Goal: Information Seeking & Learning: Learn about a topic

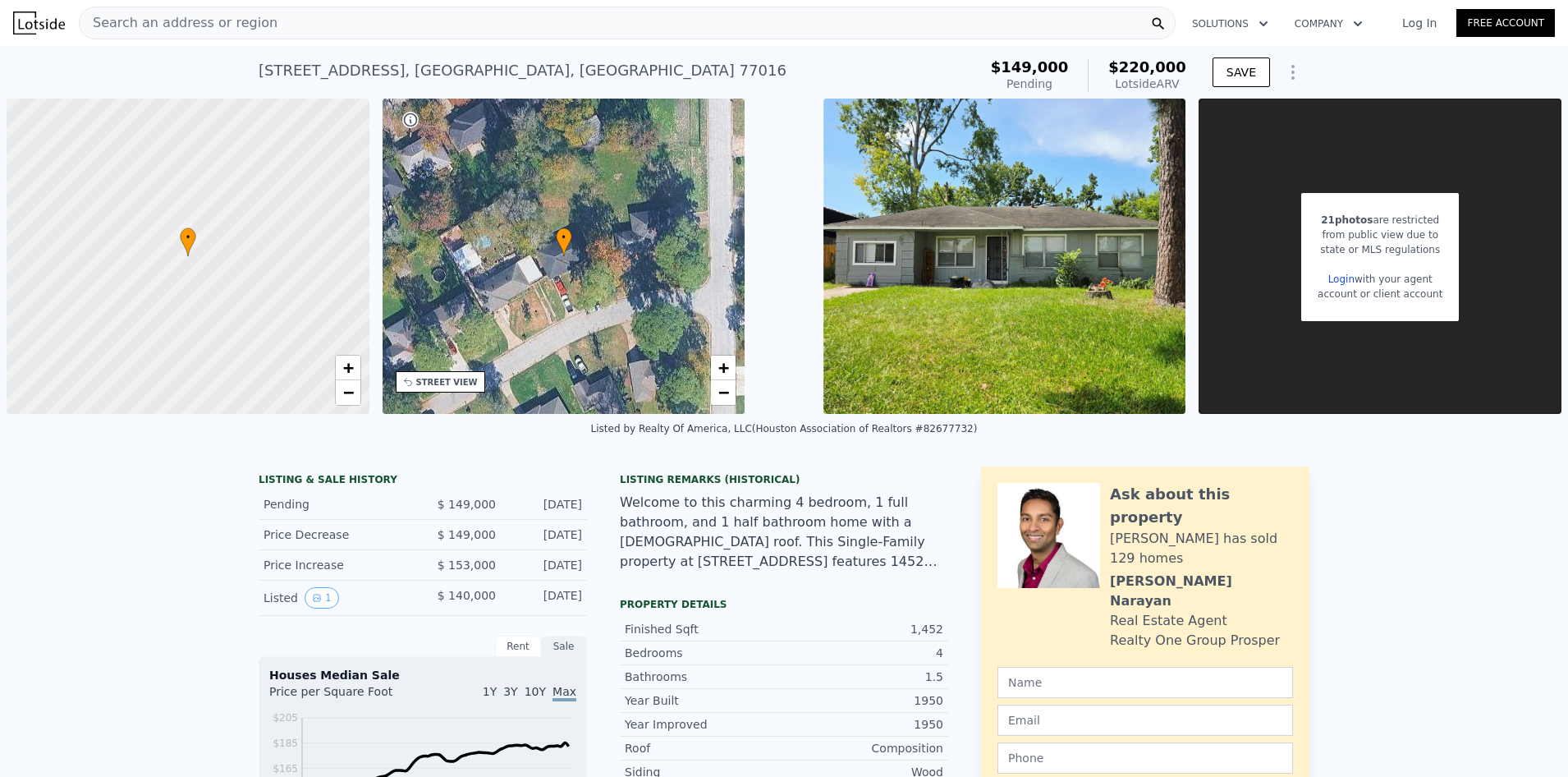
click at [230, 27] on span "Search an address or region" at bounding box center [178, 23] width 198 height 20
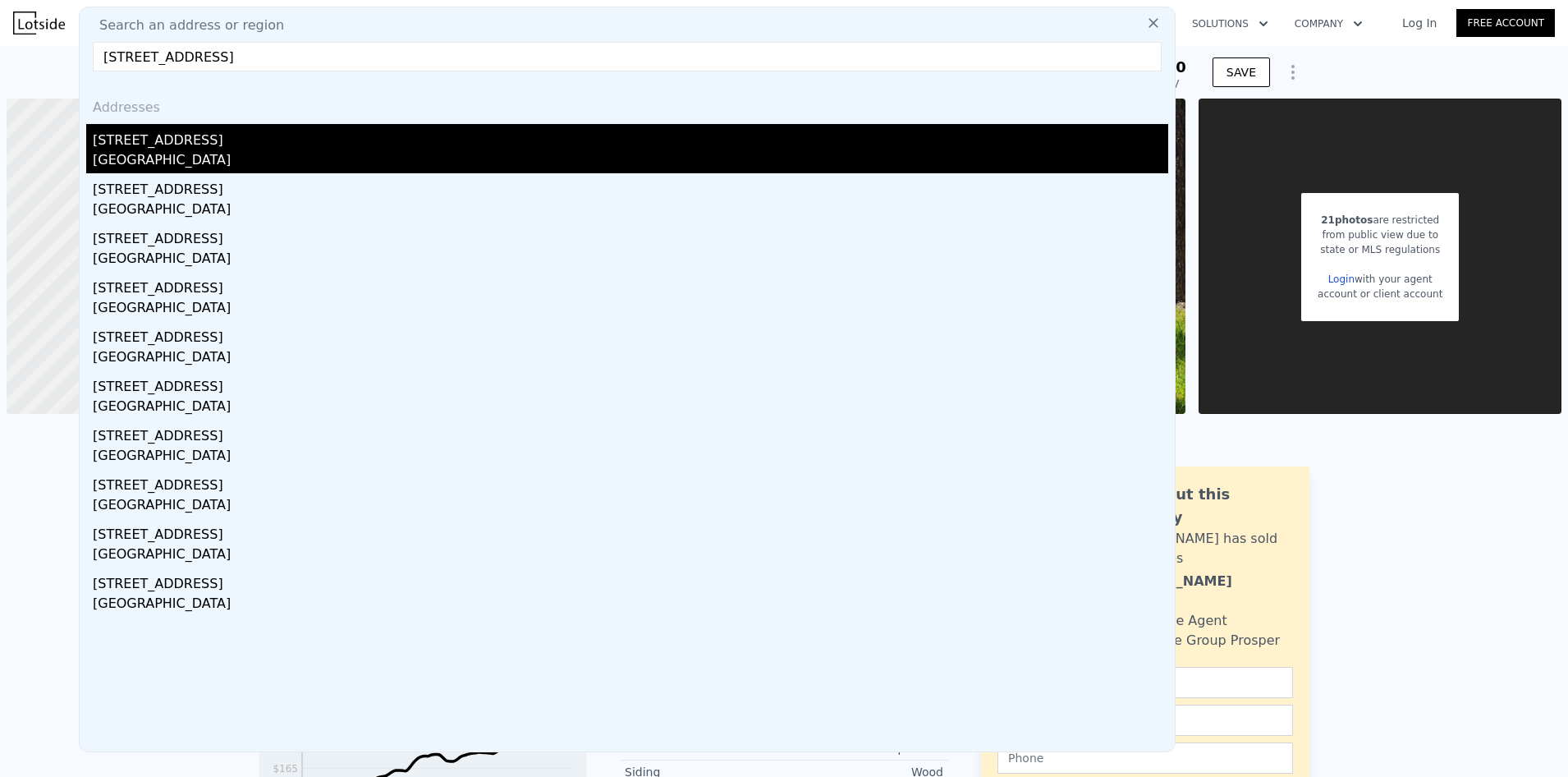
type input "[STREET_ADDRESS]"
click at [214, 142] on div "[STREET_ADDRESS]" at bounding box center [631, 137] width 1075 height 26
type input "5"
type input "0"
type input "1.5"
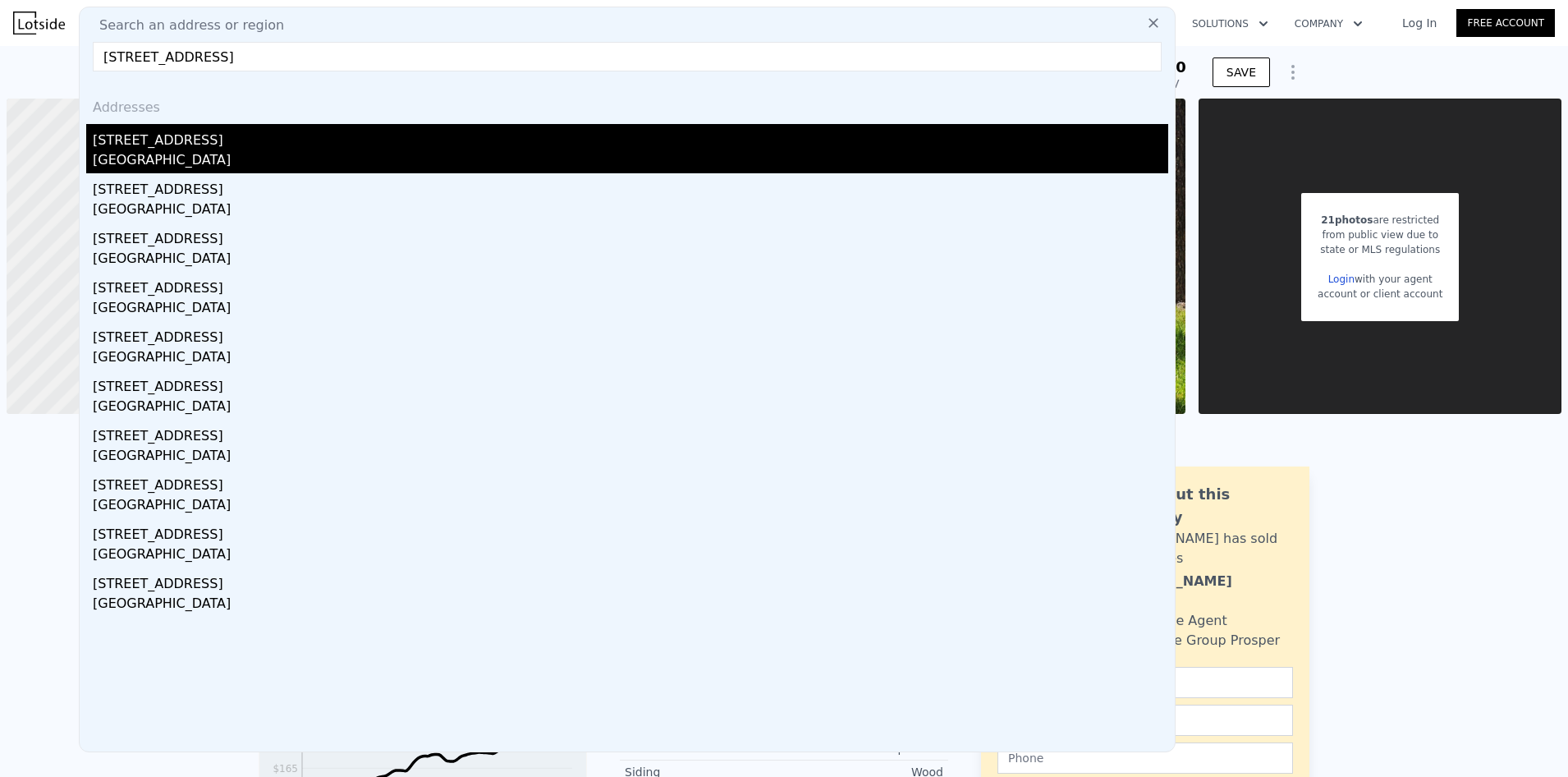
type input "1212"
type input "1666"
type input "1742"
type input "5288"
type input "$ 237,000"
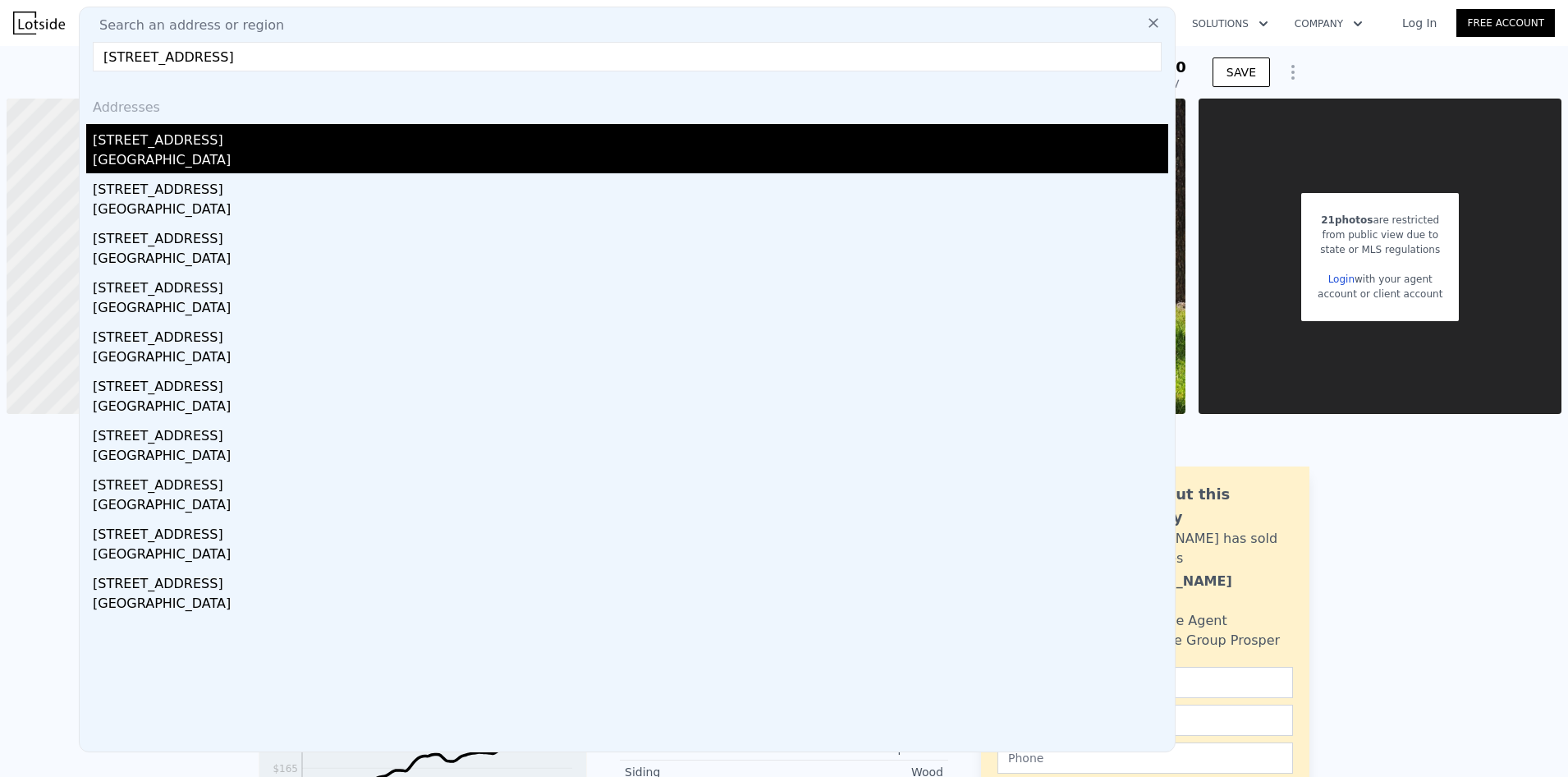
type input "5"
type input "$ 100,483"
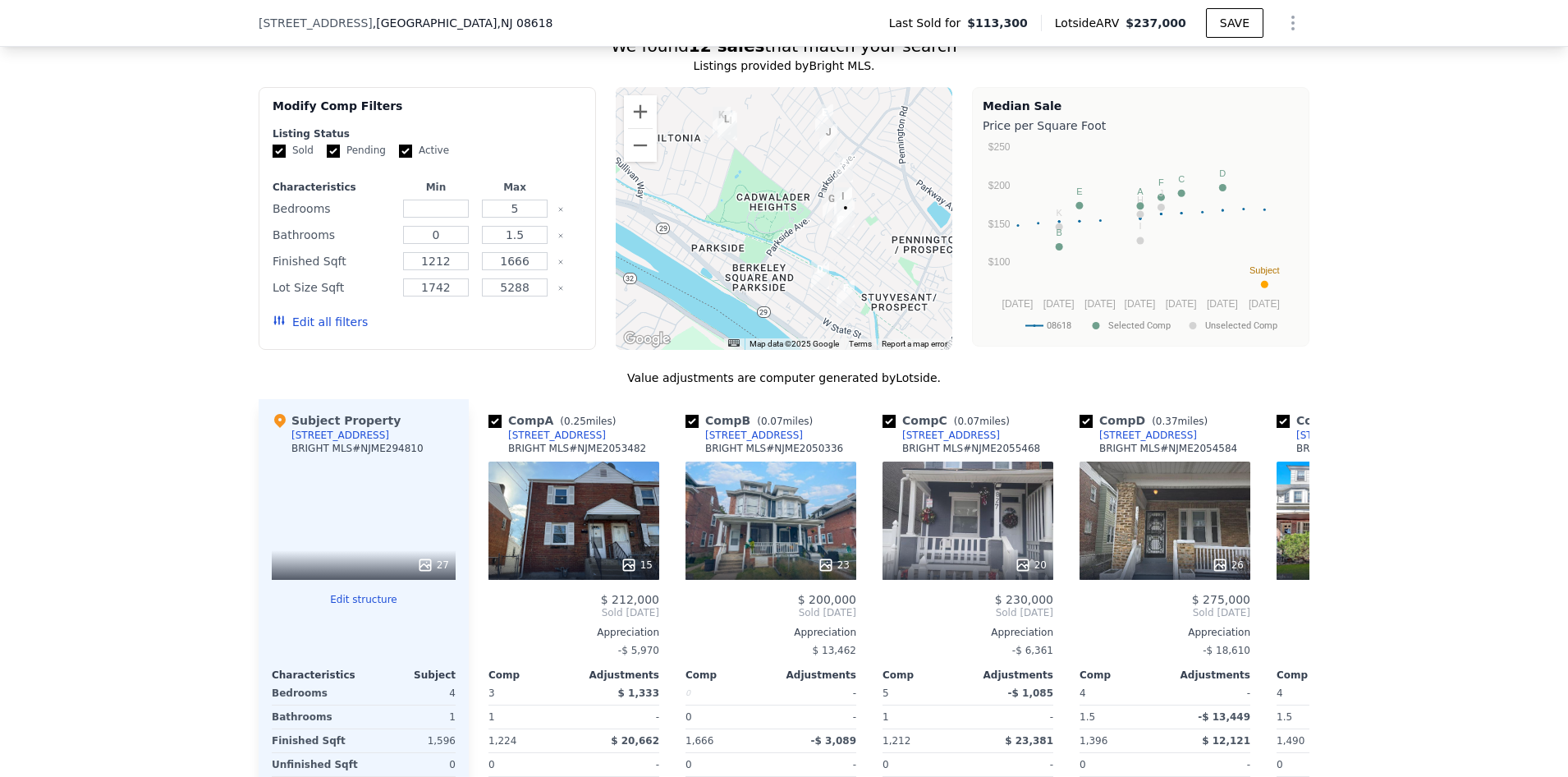
scroll to position [1226, 0]
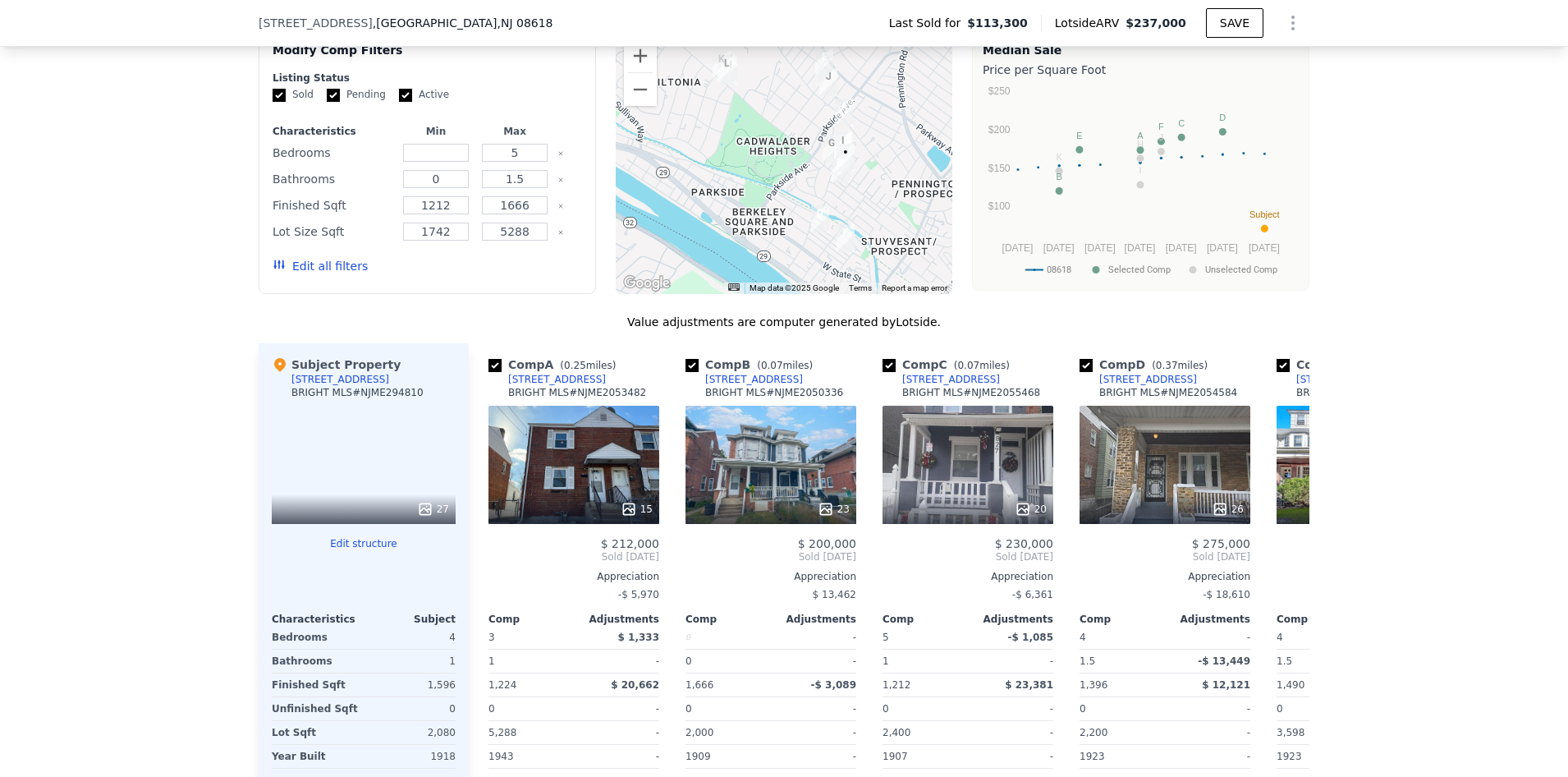
click at [861, 197] on div at bounding box center [784, 163] width 337 height 263
drag, startPoint x: 830, startPoint y: 193, endPoint x: 904, endPoint y: 202, distance: 74.5
click at [904, 202] on div at bounding box center [784, 163] width 337 height 263
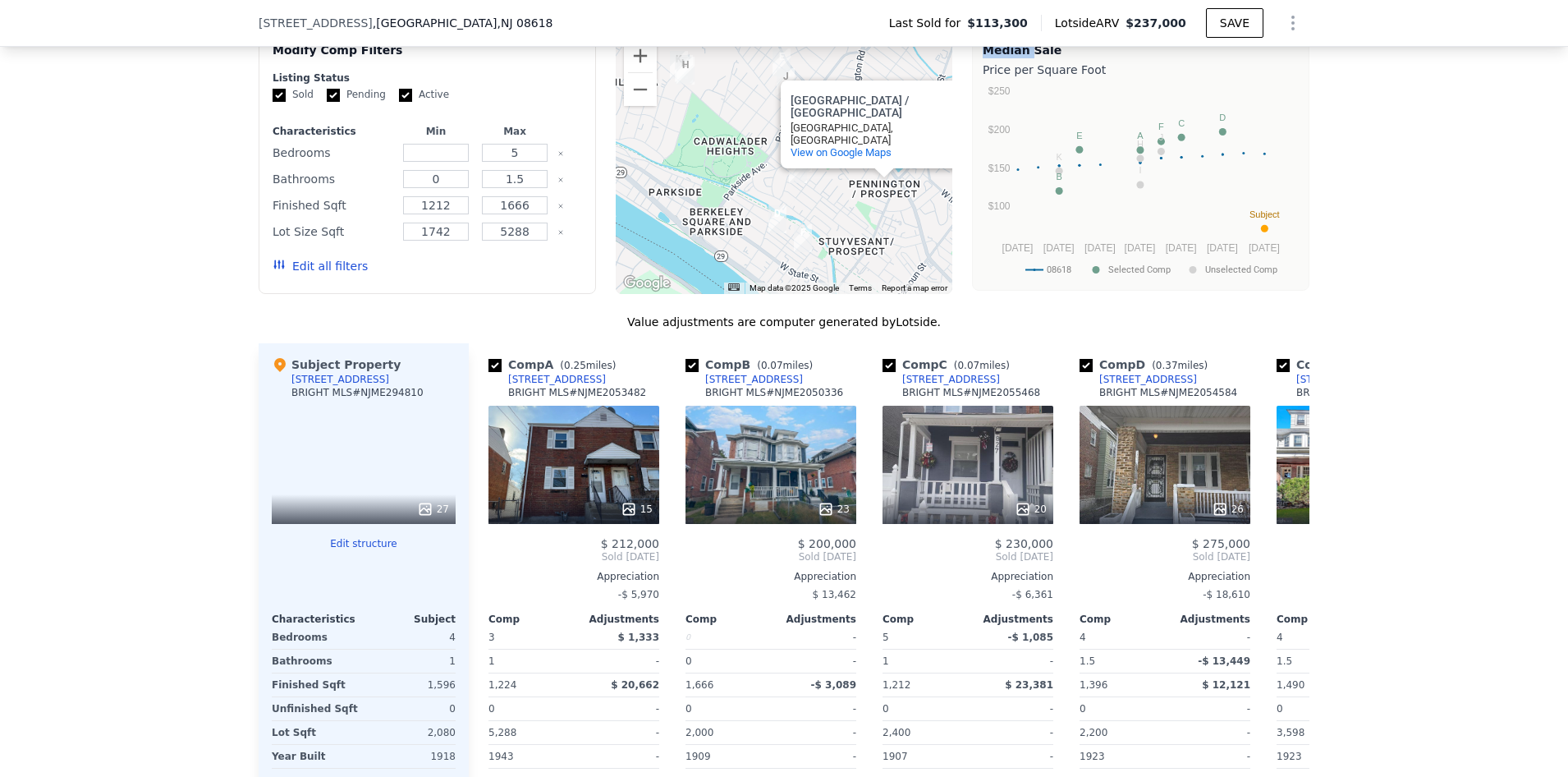
click at [861, 185] on div "[GEOGRAPHIC_DATA] / [GEOGRAPHIC_DATA][PERSON_NAME] / [GEOGRAPHIC_DATA] [GEOGRAP…" at bounding box center [784, 163] width 337 height 263
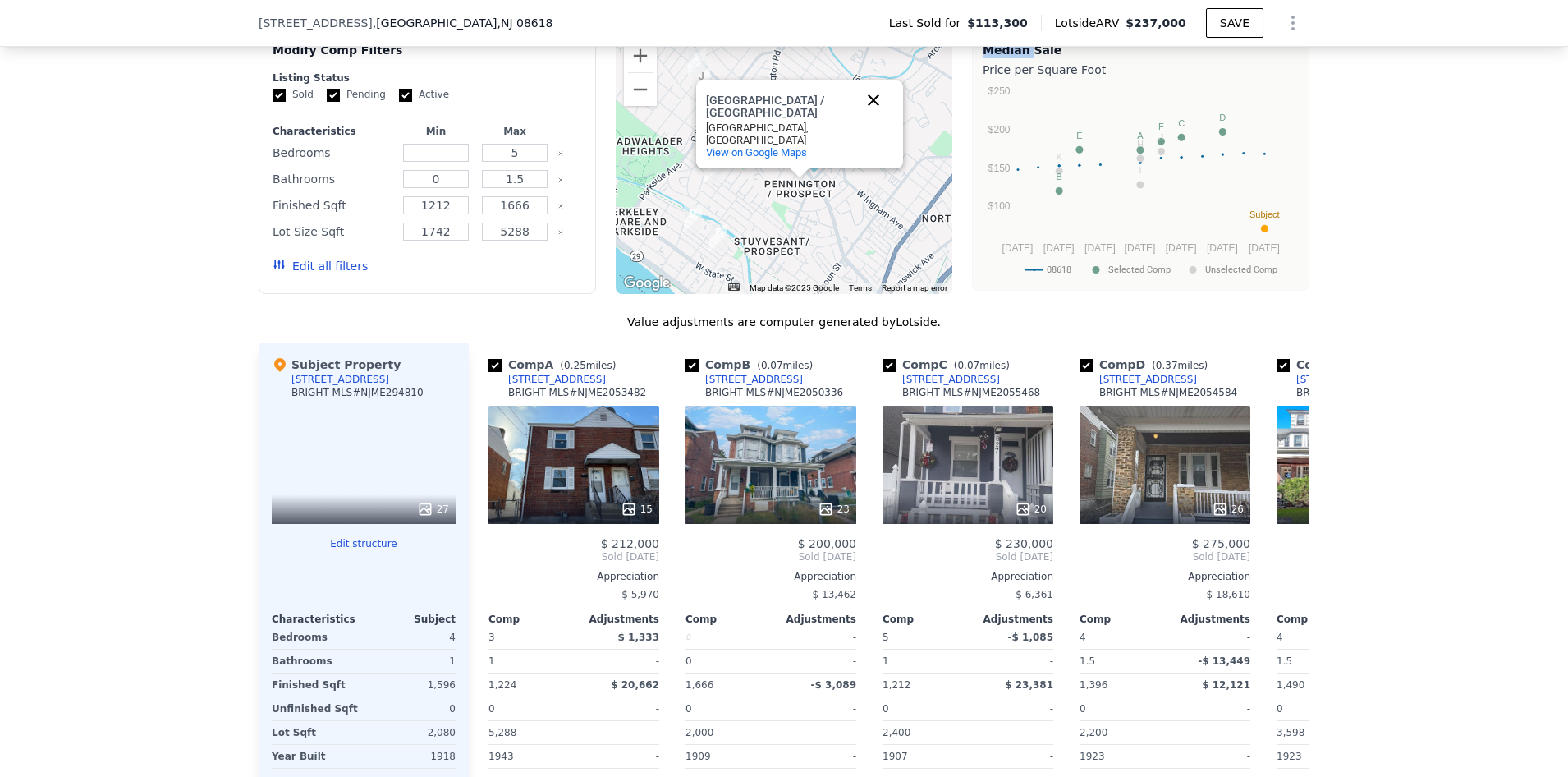
click at [868, 120] on button "Close" at bounding box center [874, 100] width 39 height 39
click at [733, 186] on div at bounding box center [784, 163] width 337 height 263
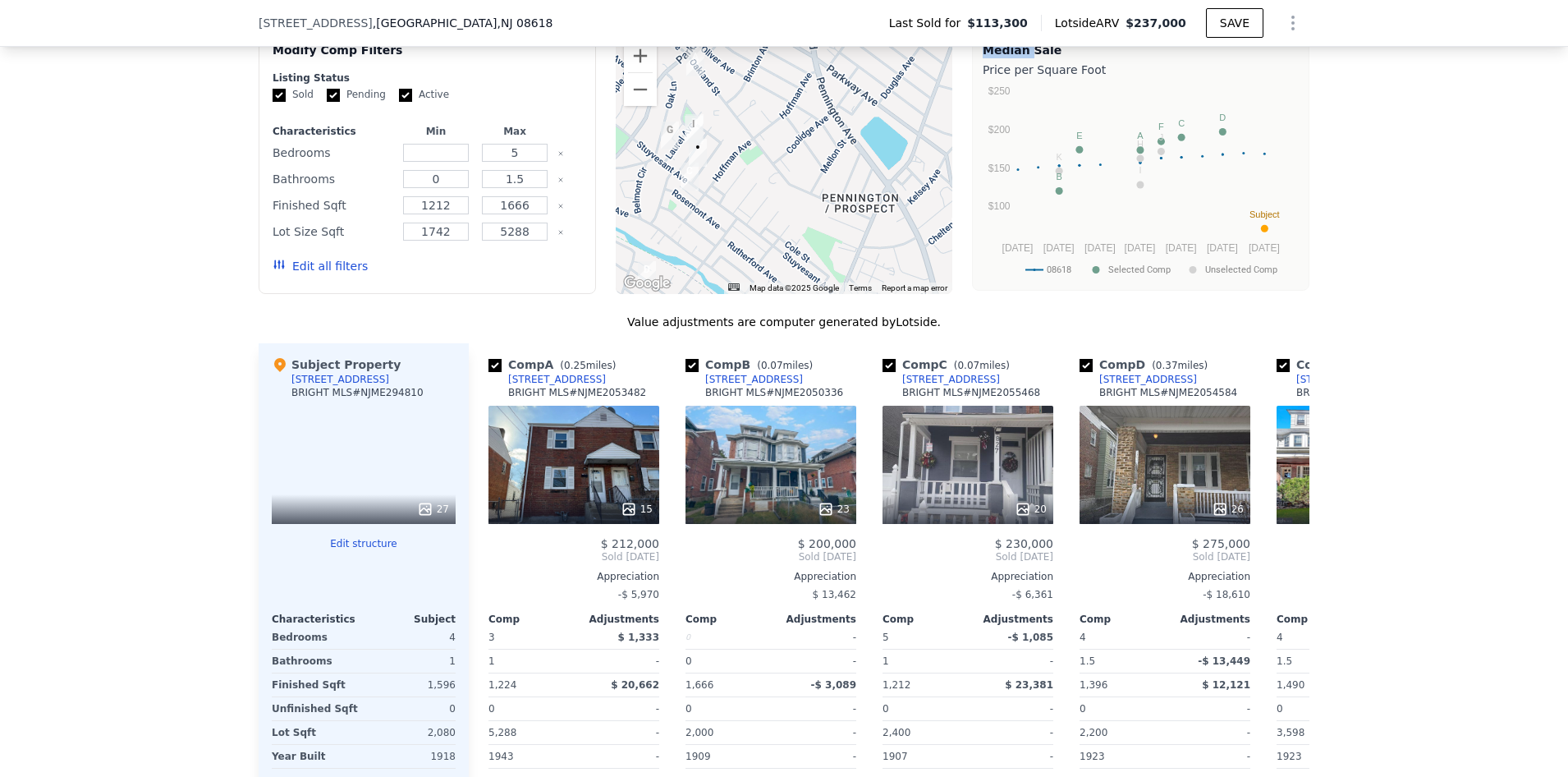
drag, startPoint x: 733, startPoint y: 186, endPoint x: 724, endPoint y: 201, distance: 17.5
click at [724, 201] on div at bounding box center [784, 163] width 337 height 263
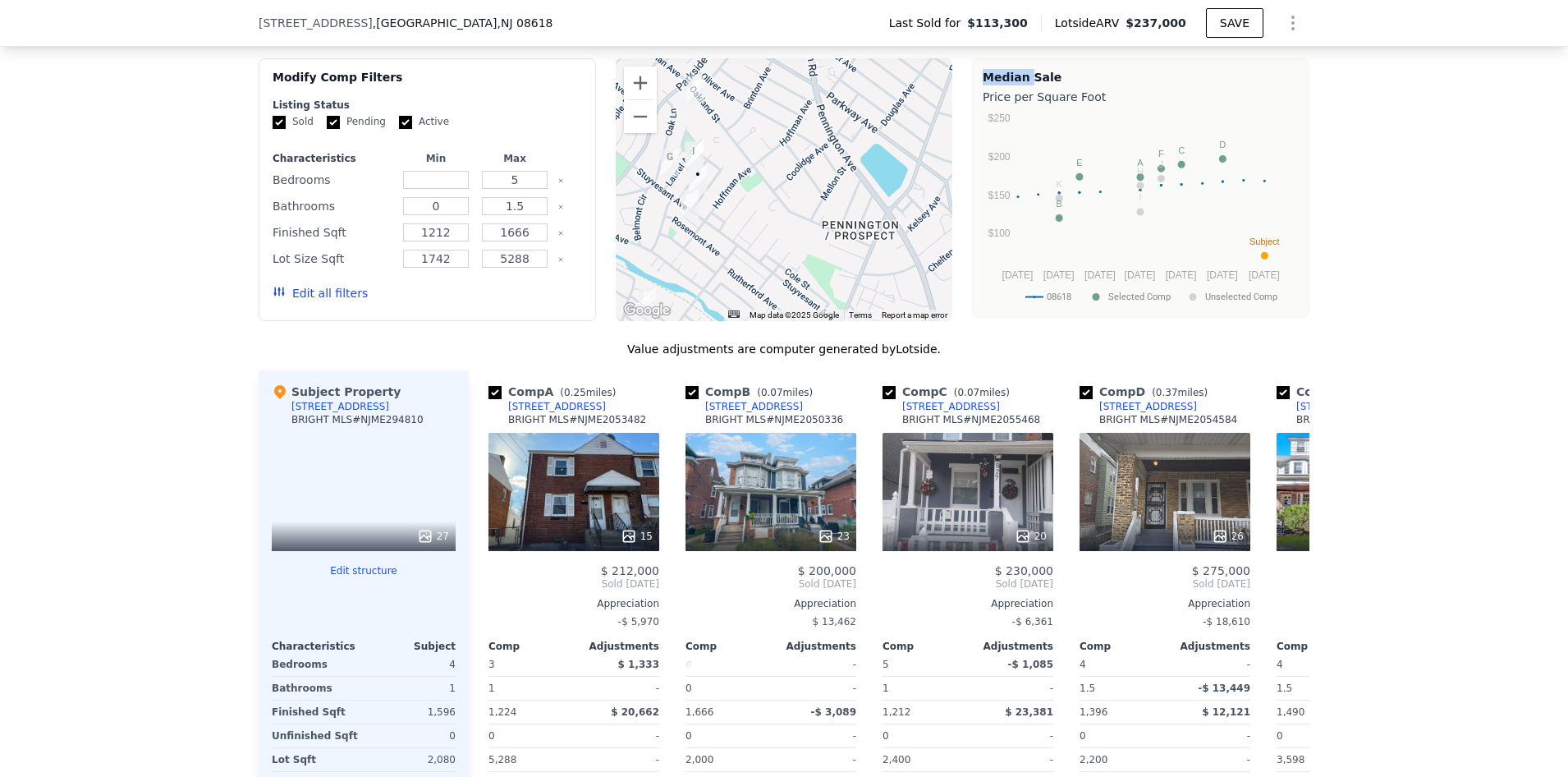
scroll to position [1232, 0]
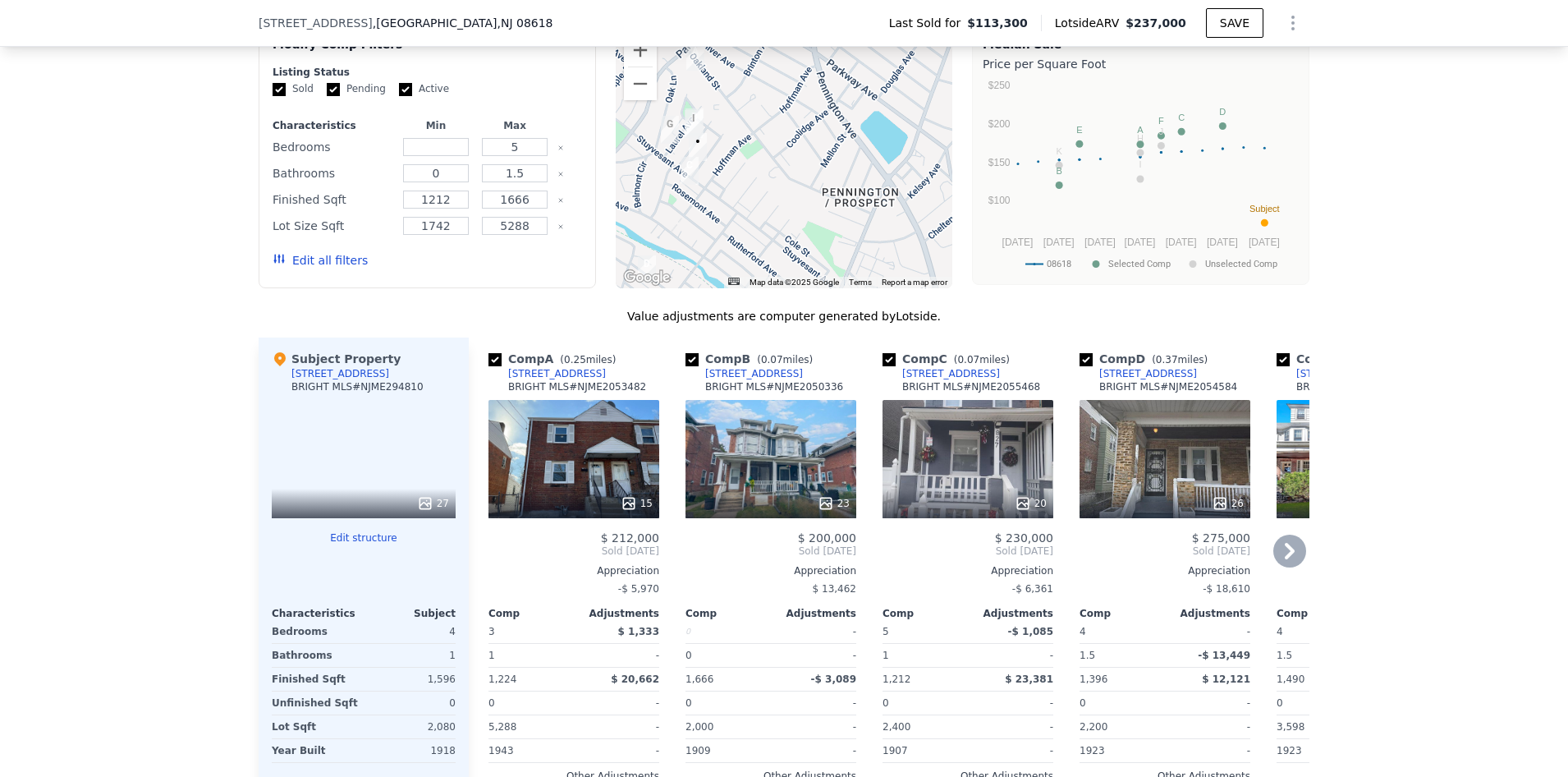
click at [952, 510] on div "20" at bounding box center [969, 503] width 157 height 17
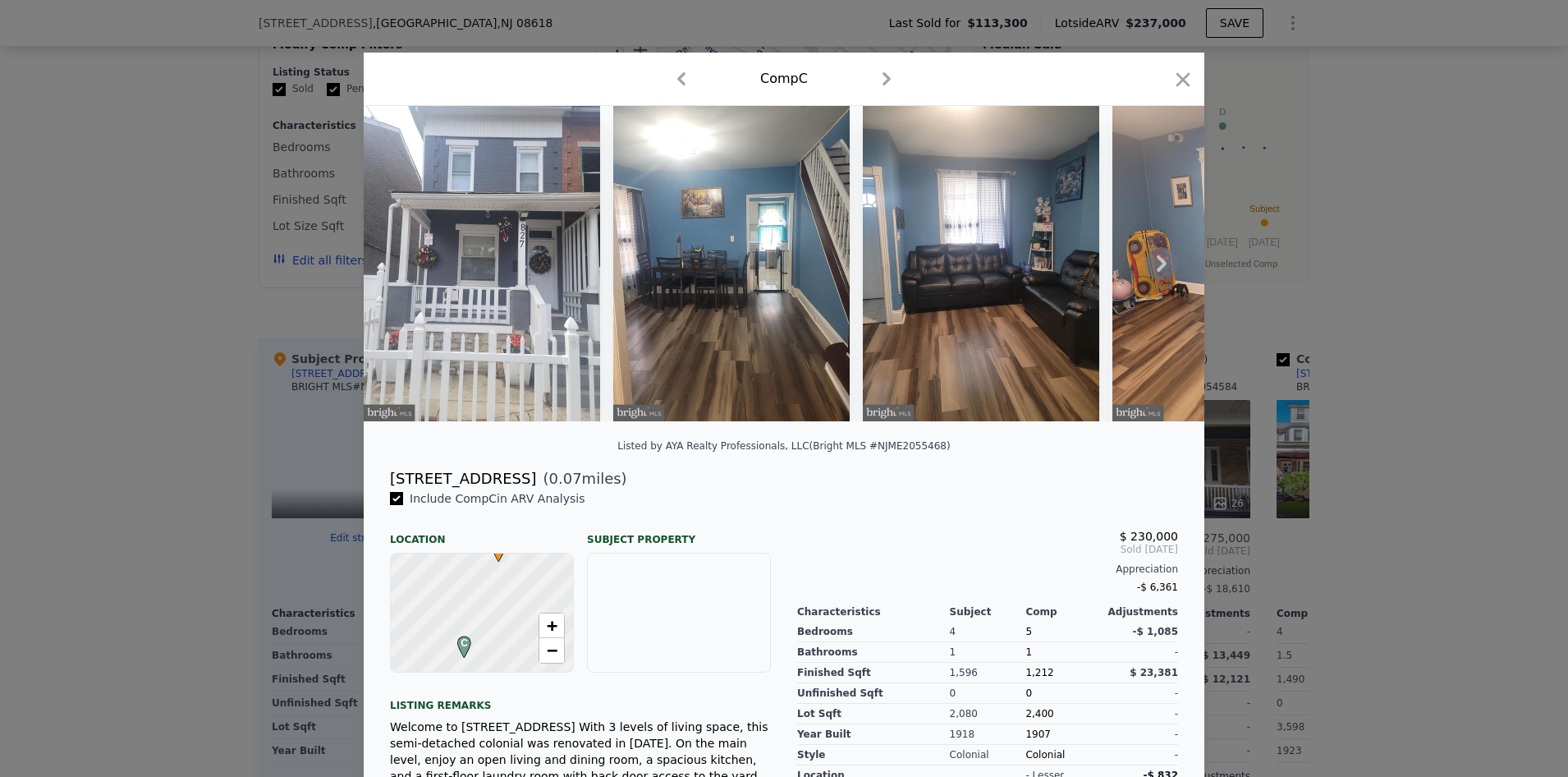
click at [1157, 268] on icon at bounding box center [1162, 264] width 10 height 17
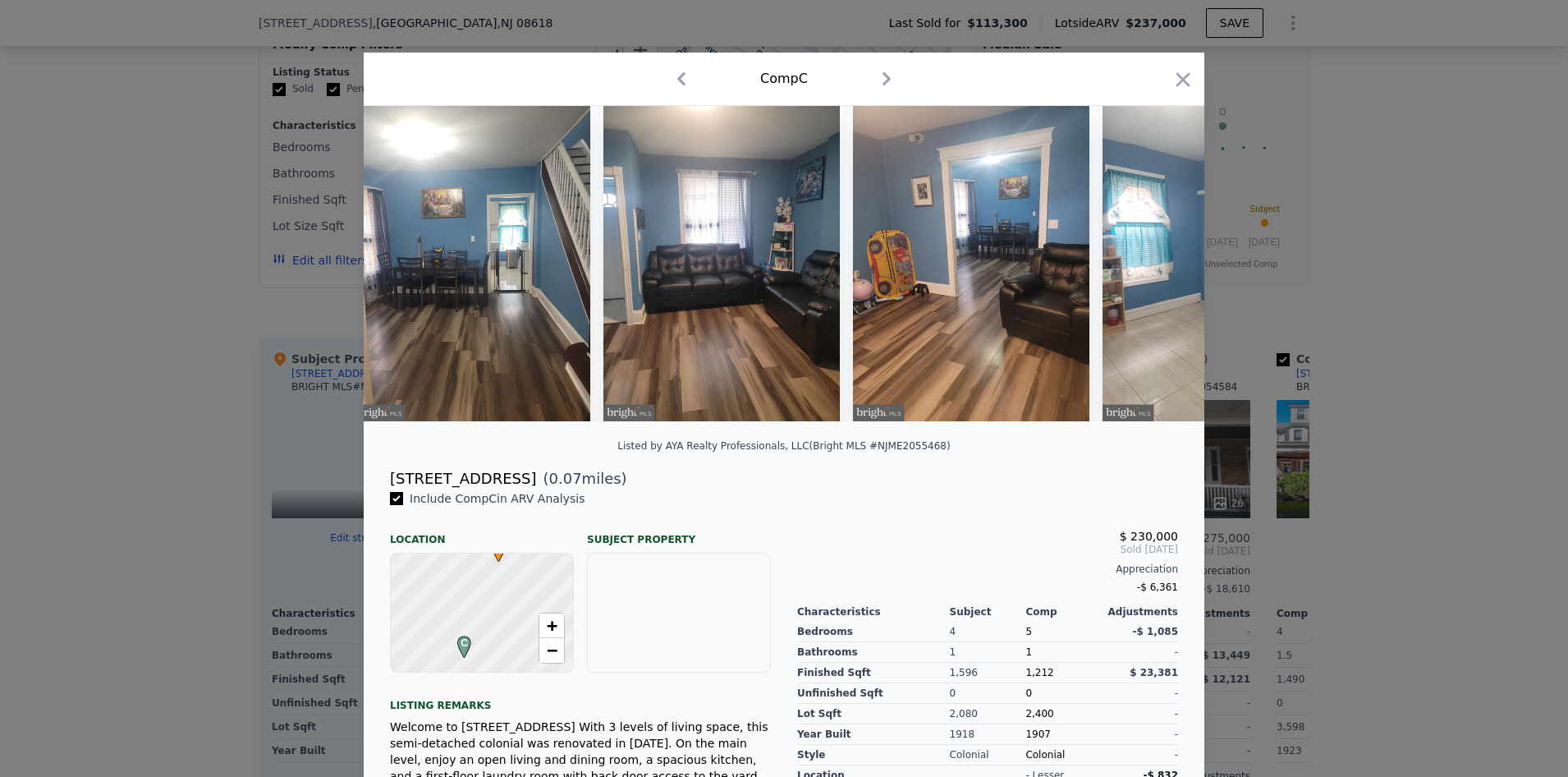
scroll to position [0, 394]
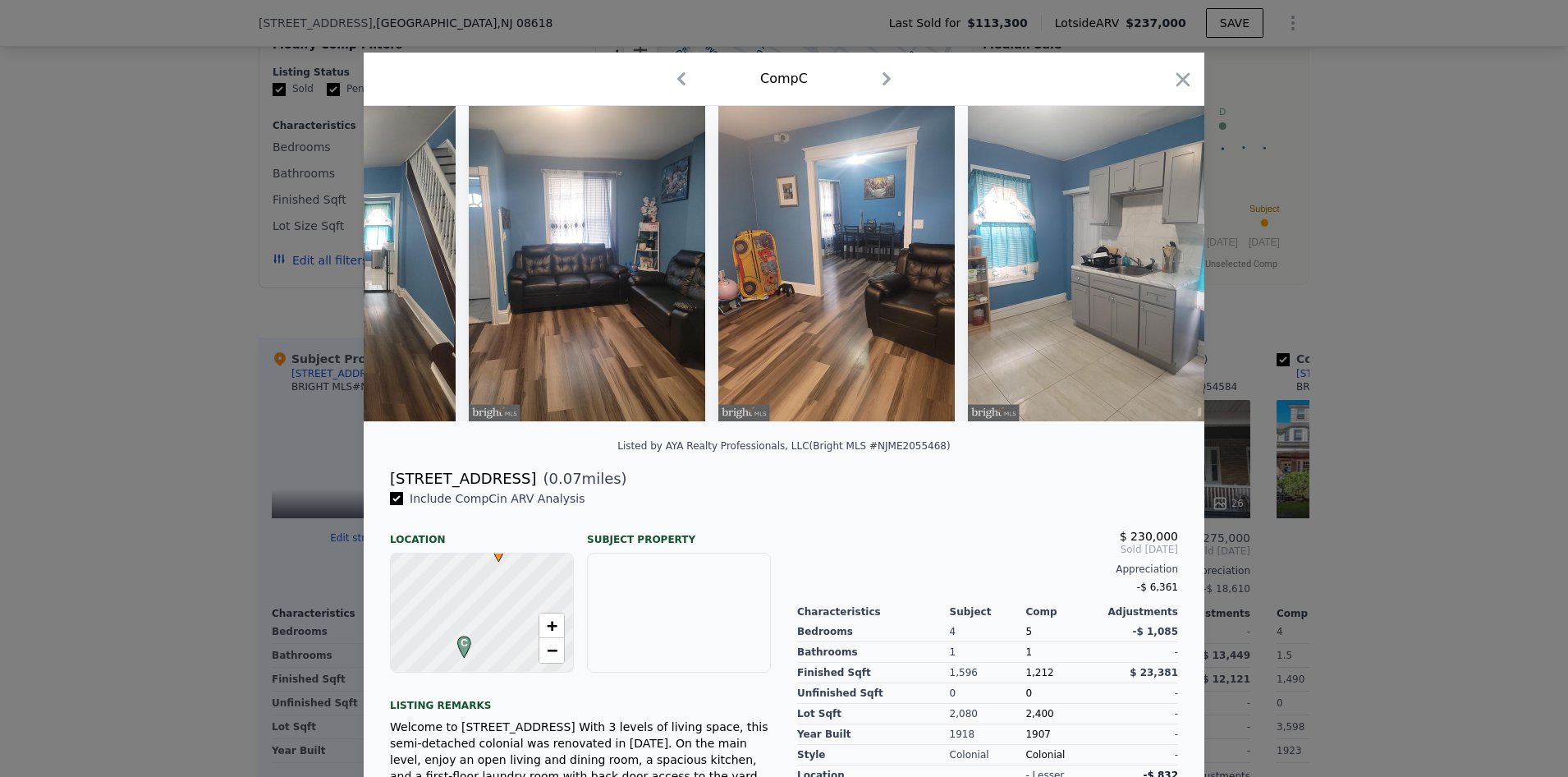
click at [1156, 268] on div at bounding box center [784, 264] width 840 height 316
click at [1157, 268] on icon at bounding box center [1162, 264] width 10 height 17
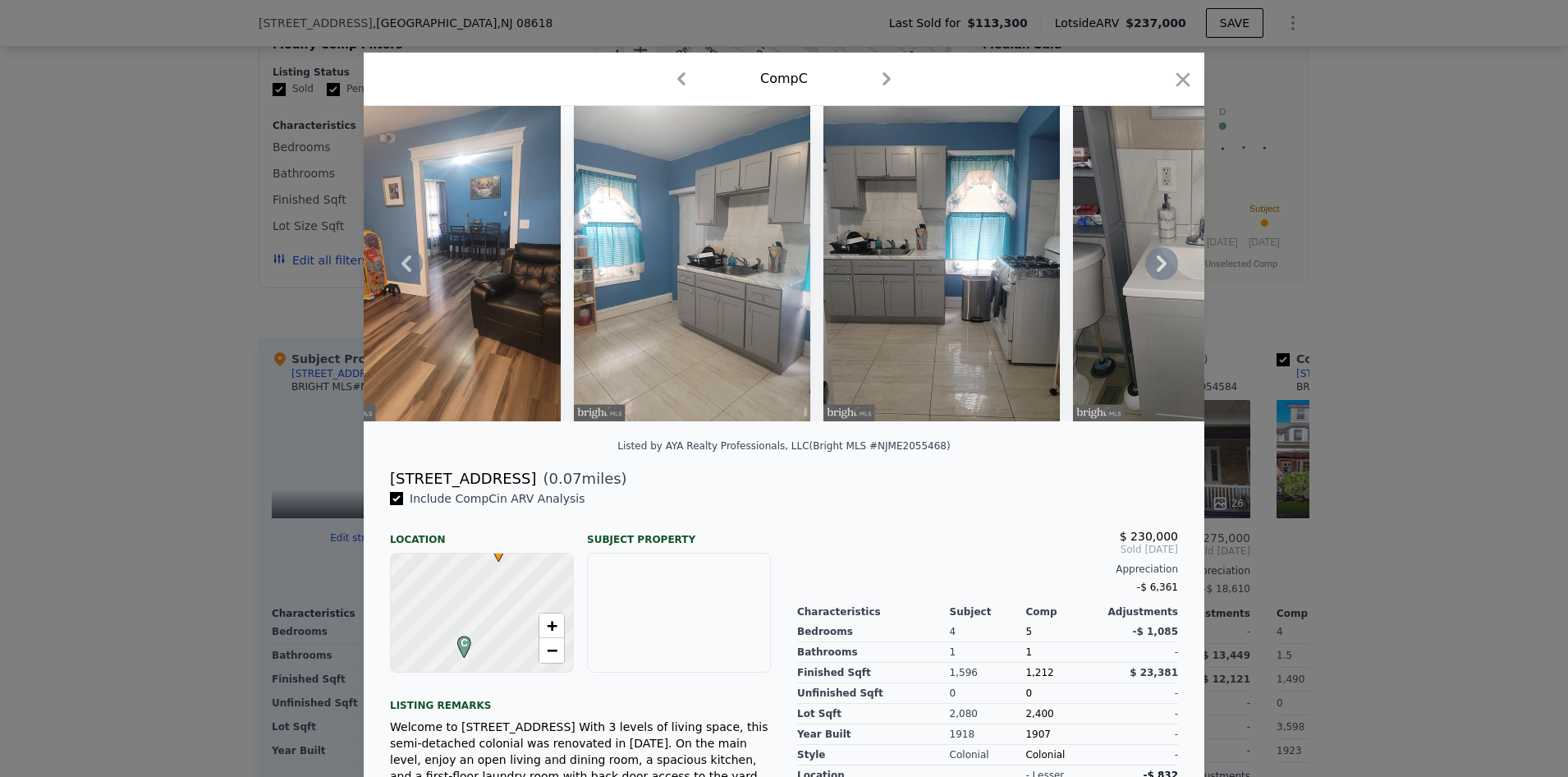
click at [1157, 268] on icon at bounding box center [1162, 264] width 10 height 17
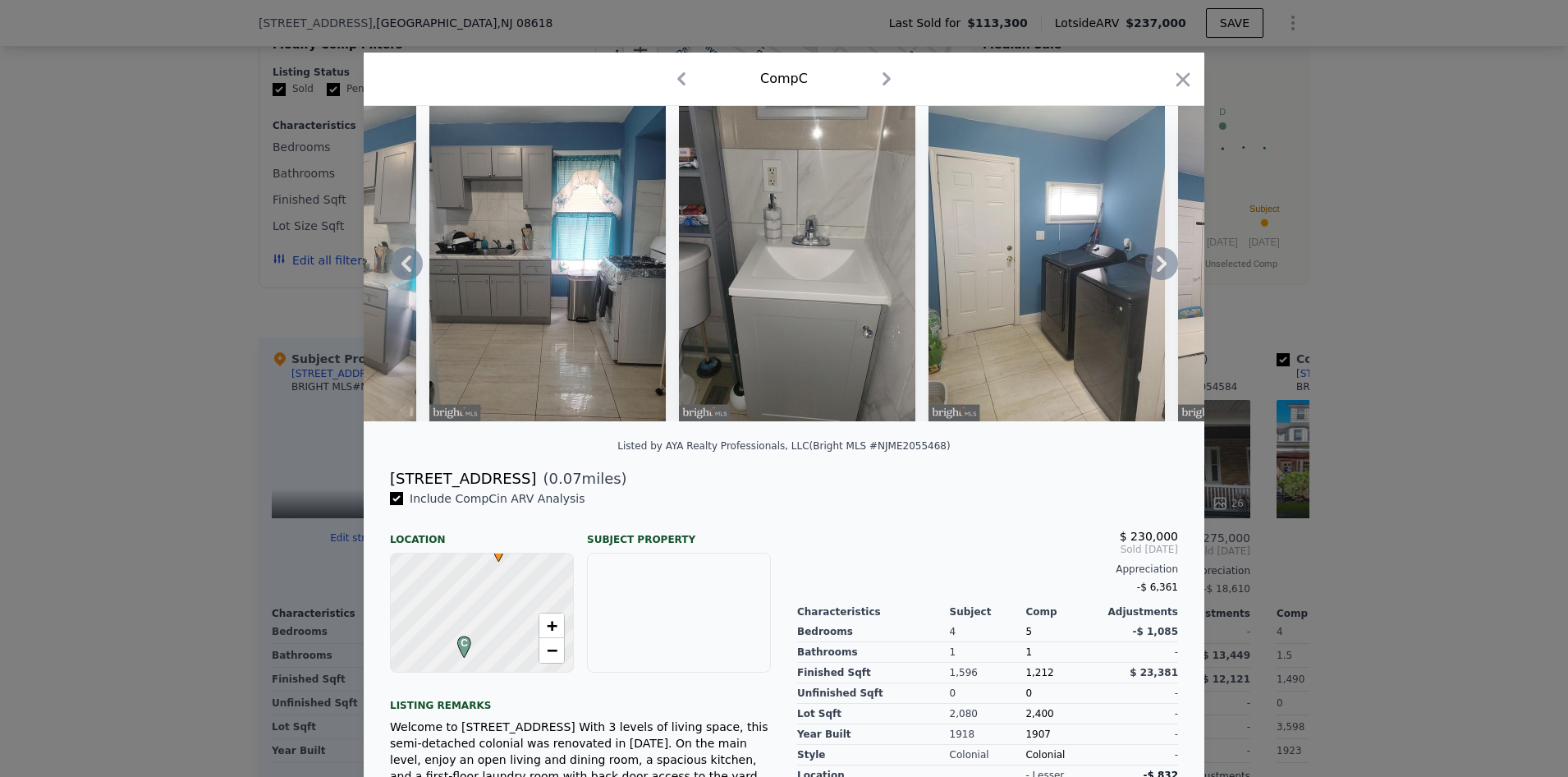
click at [1157, 268] on icon at bounding box center [1162, 264] width 10 height 17
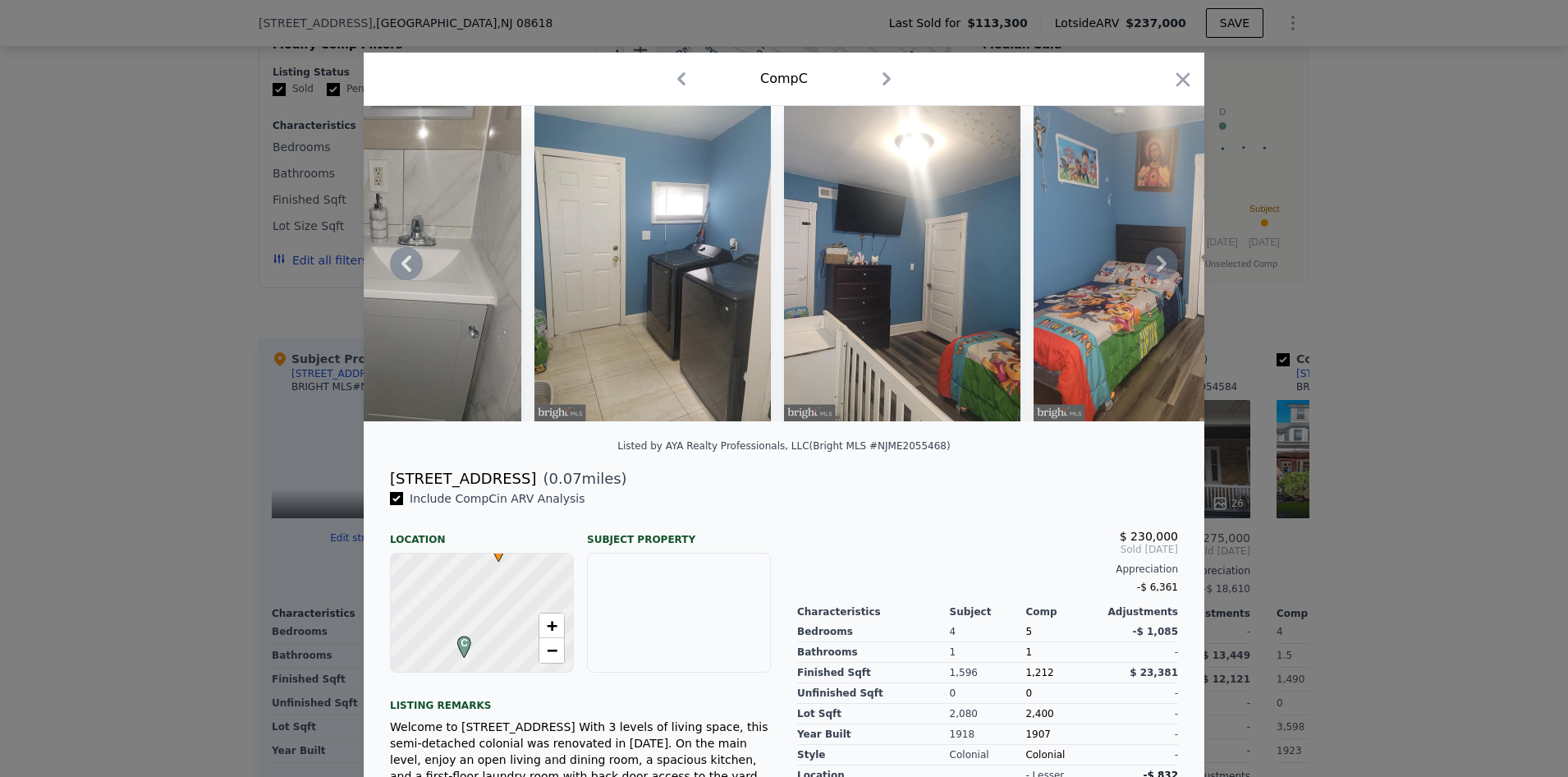
click at [1157, 268] on icon at bounding box center [1162, 264] width 10 height 17
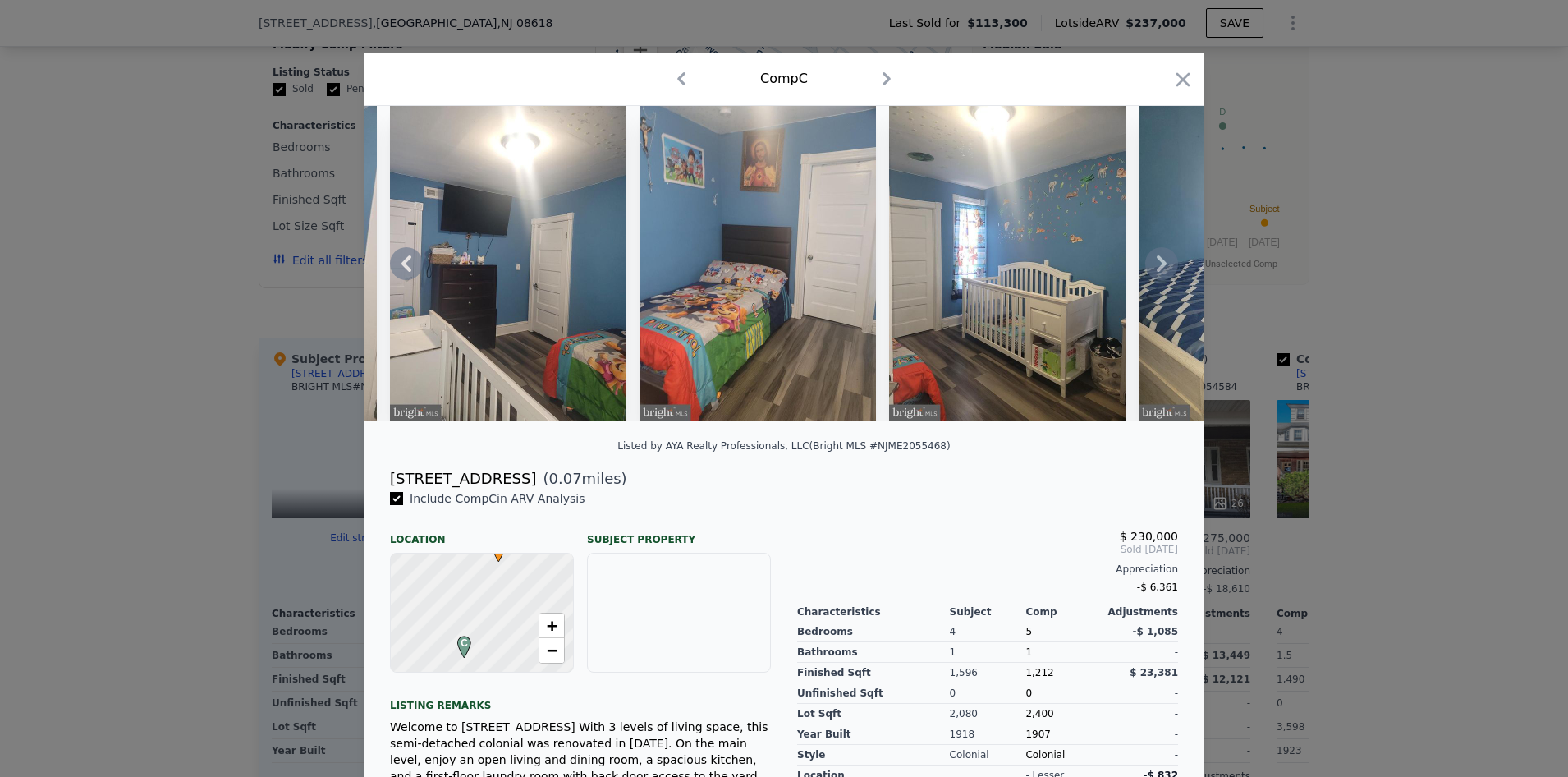
click at [1157, 268] on icon at bounding box center [1162, 264] width 10 height 17
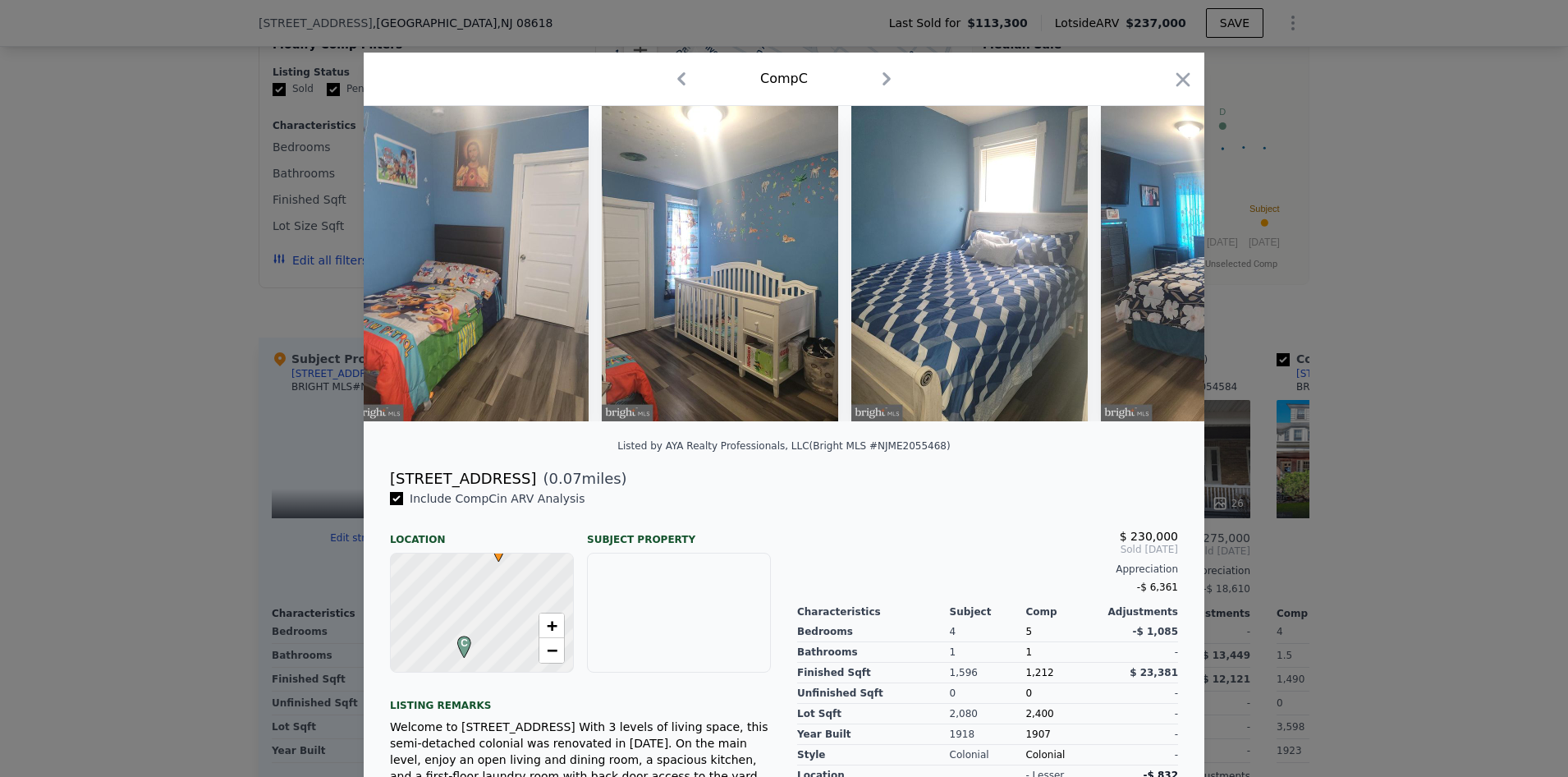
scroll to position [0, 2364]
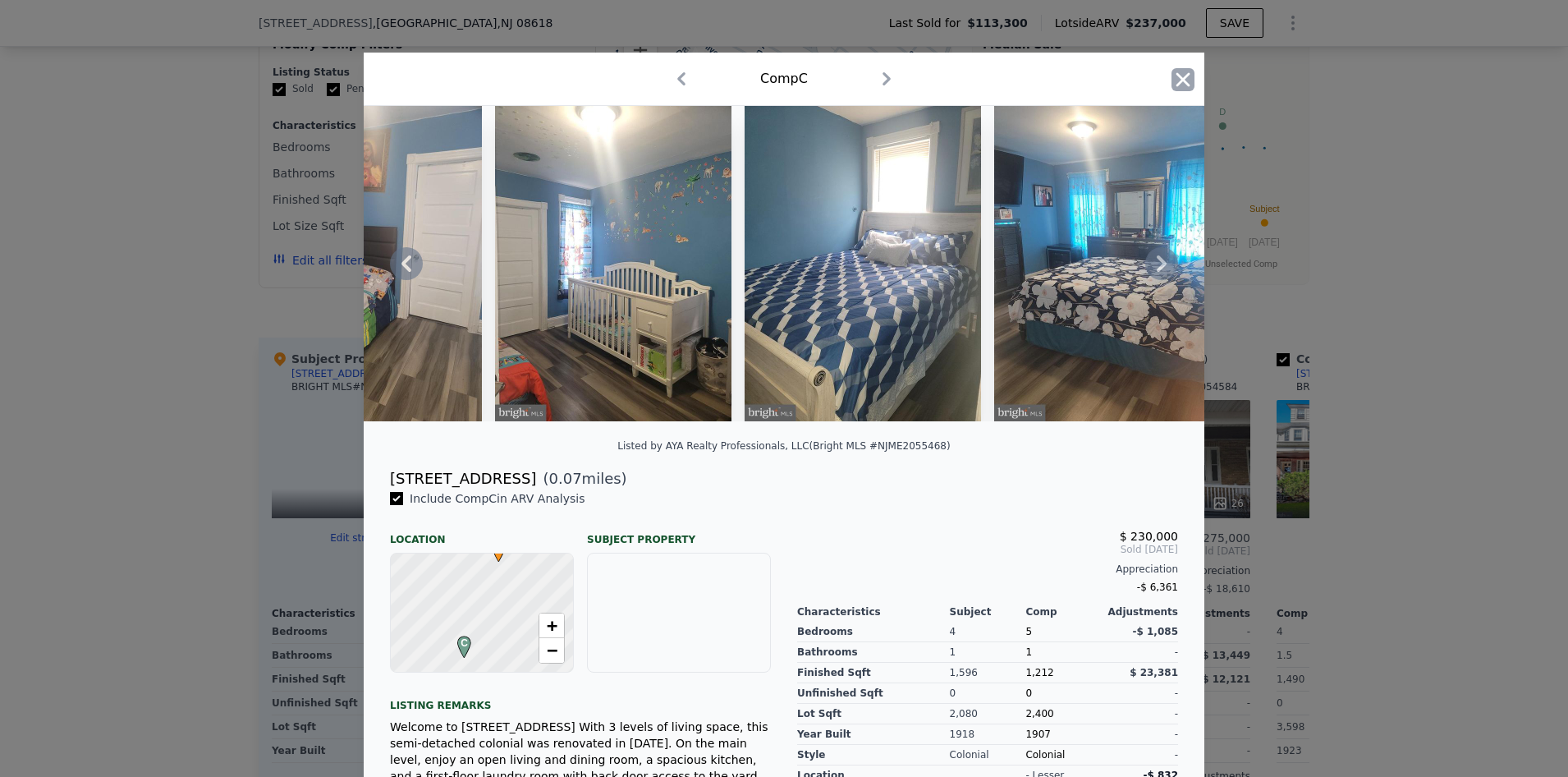
click at [1173, 78] on icon "button" at bounding box center [1182, 79] width 23 height 23
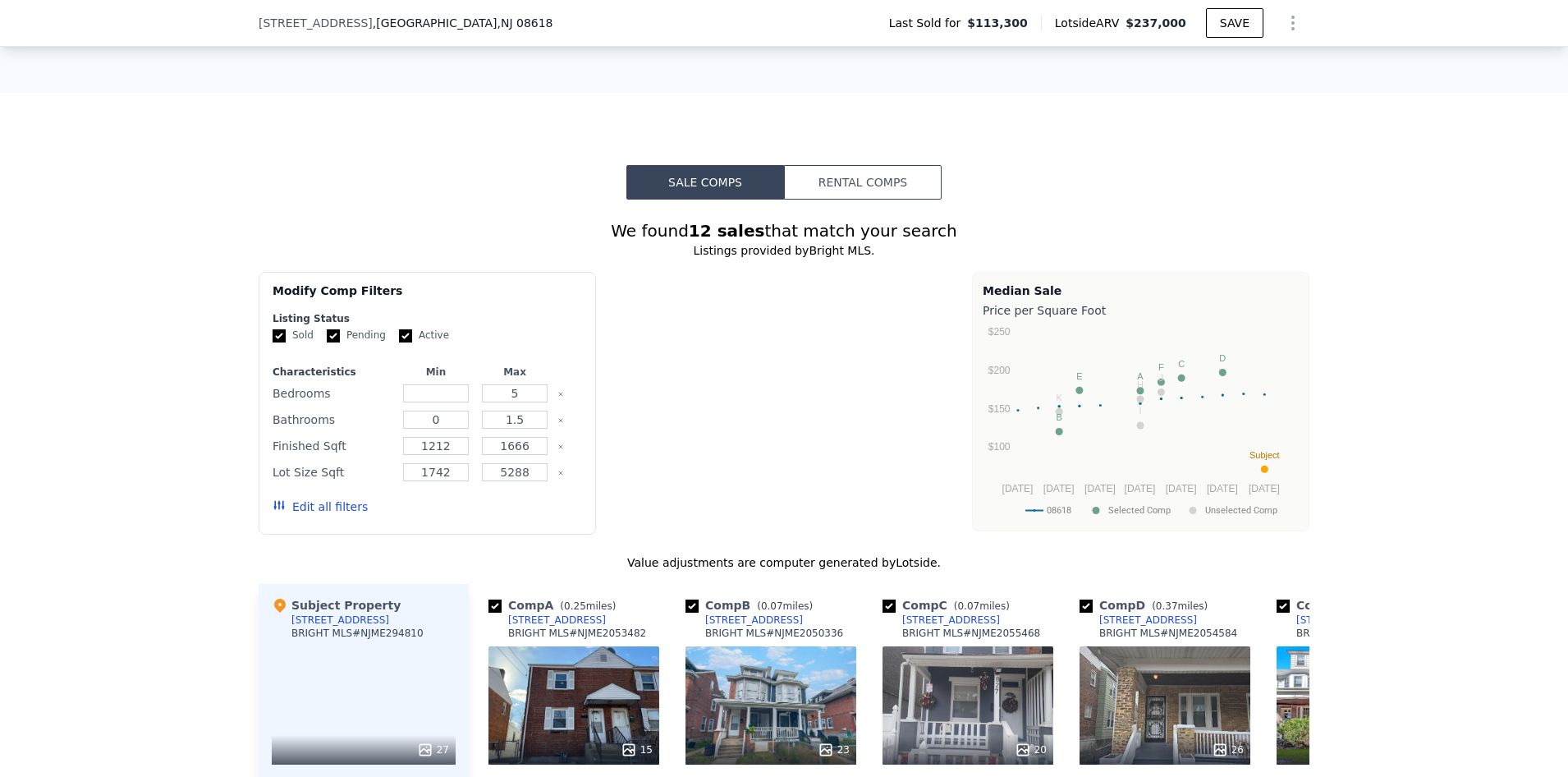
scroll to position [1232, 0]
